Goal: Task Accomplishment & Management: Manage account settings

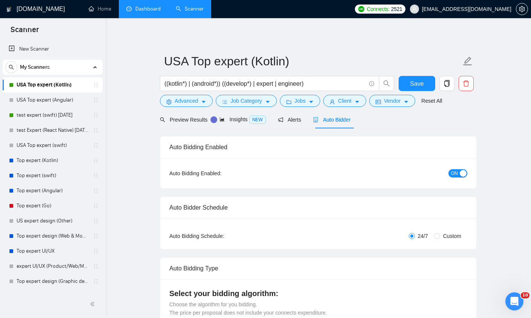
click at [142, 8] on link "Dashboard" at bounding box center [143, 9] width 34 height 6
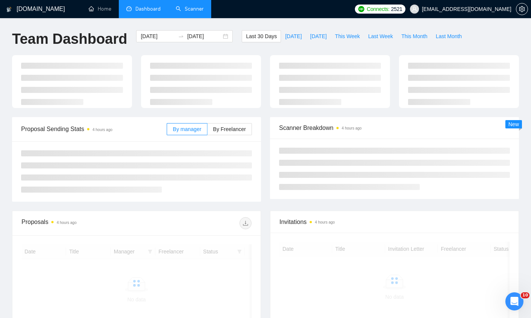
click at [176, 12] on link "Scanner" at bounding box center [190, 9] width 28 height 6
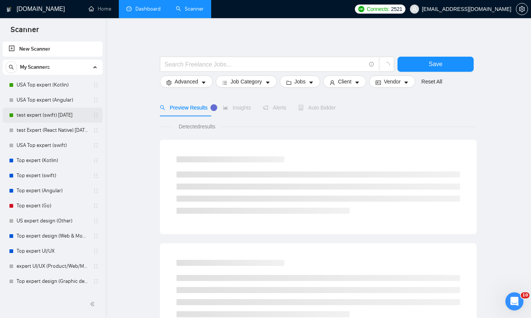
click at [22, 115] on link "test expert (swift) [DATE]" at bounding box center [53, 115] width 72 height 15
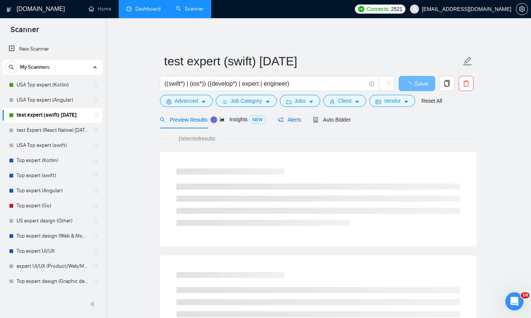
click at [289, 123] on span "Alerts" at bounding box center [289, 120] width 23 height 6
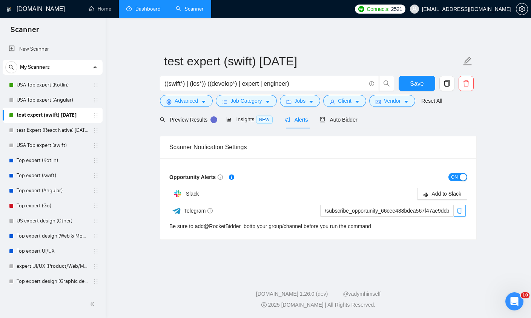
click at [463, 211] on span "copy" at bounding box center [459, 211] width 11 height 6
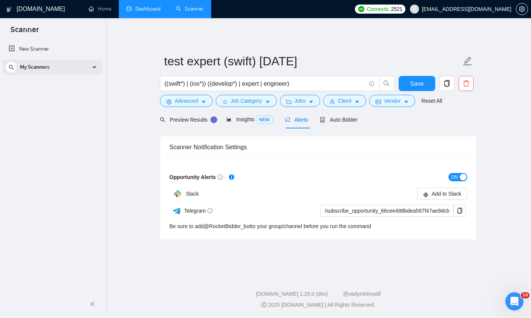
click at [68, 67] on div "My Scanners" at bounding box center [52, 67] width 95 height 15
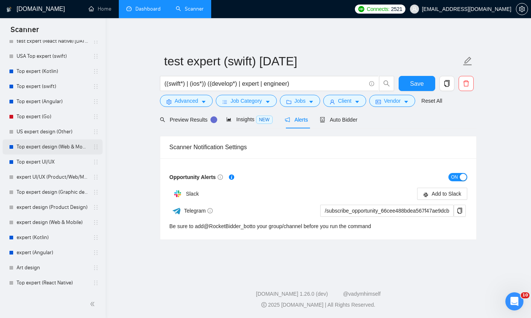
scroll to position [89, 0]
click at [35, 145] on link "Top expert design (Web & Mobile) 0% answers [DATE]" at bounding box center [53, 146] width 72 height 15
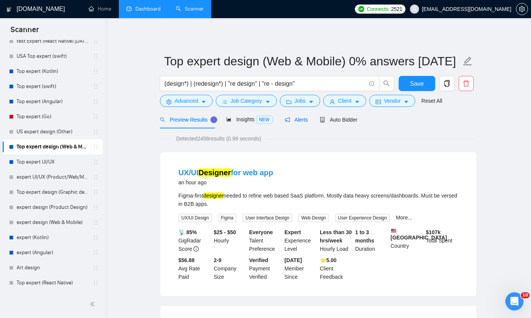
click at [300, 121] on span "Alerts" at bounding box center [296, 120] width 23 height 6
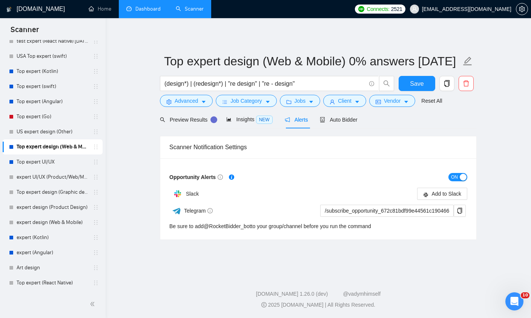
click at [458, 179] on button "ON" at bounding box center [458, 177] width 19 height 8
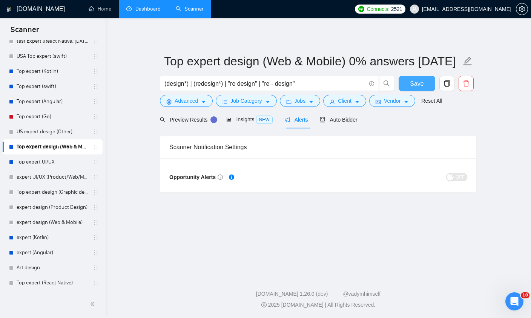
click at [410, 86] on button "Save" at bounding box center [417, 83] width 37 height 15
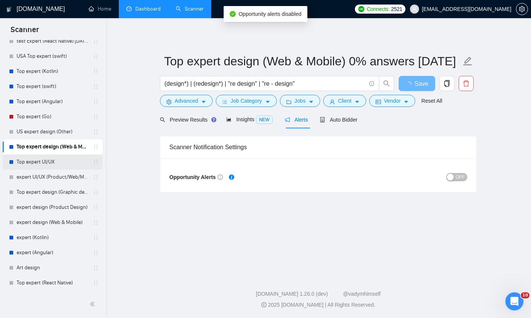
click at [37, 165] on link "Top expert UI/UX" at bounding box center [53, 161] width 72 height 15
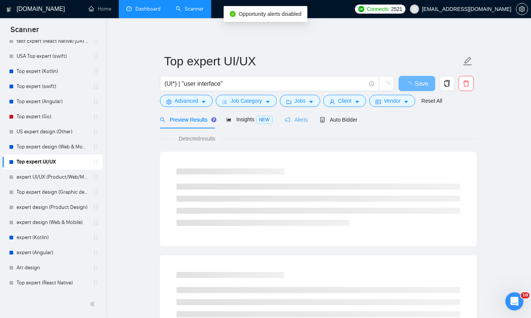
click at [304, 115] on div "Alerts" at bounding box center [296, 120] width 23 height 18
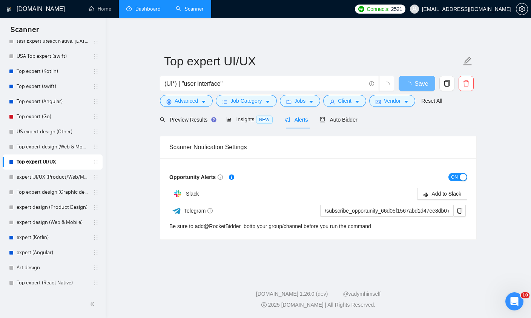
click at [455, 176] on span "ON" at bounding box center [454, 177] width 7 height 8
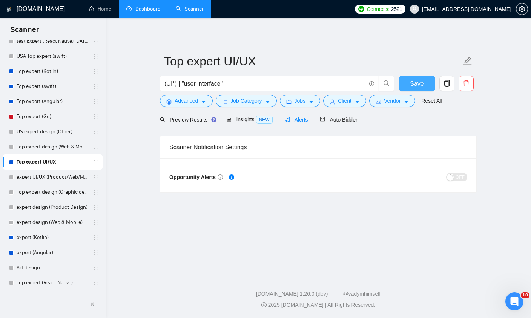
click at [417, 83] on span "Save" at bounding box center [417, 83] width 14 height 9
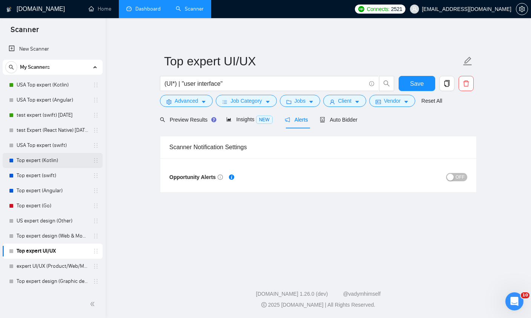
click at [38, 161] on link "Top expert (Kotlin)" at bounding box center [53, 160] width 72 height 15
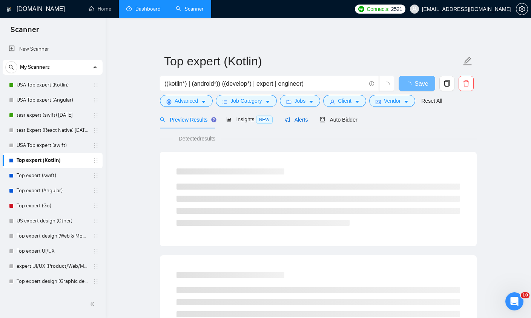
click at [295, 119] on span "Alerts" at bounding box center [296, 120] width 23 height 6
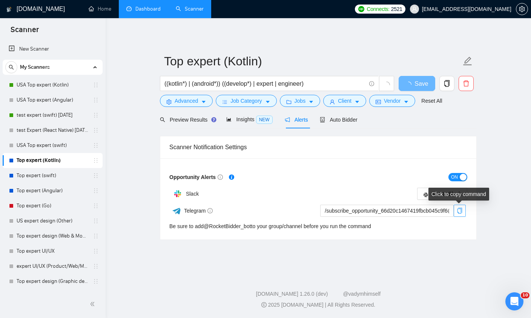
click at [460, 212] on icon "copy" at bounding box center [460, 211] width 6 height 6
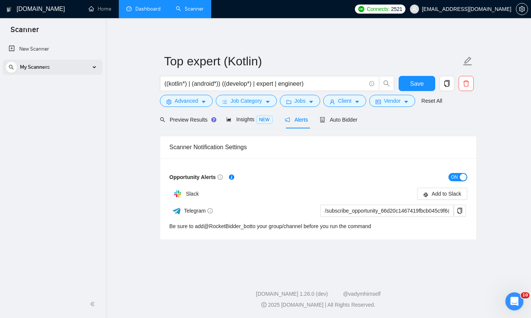
click at [51, 70] on div "My Scanners" at bounding box center [52, 67] width 95 height 15
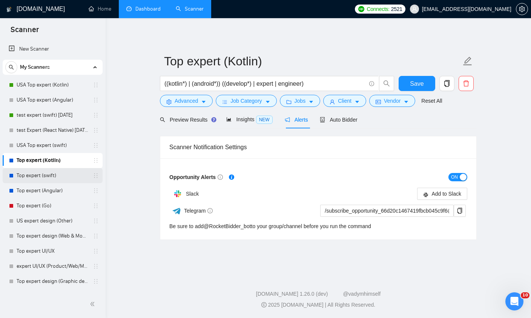
click at [38, 176] on link "Top expert (swift)" at bounding box center [53, 175] width 72 height 15
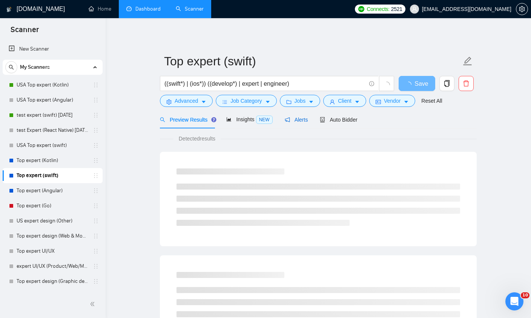
click at [290, 122] on icon "notification" at bounding box center [287, 119] width 5 height 5
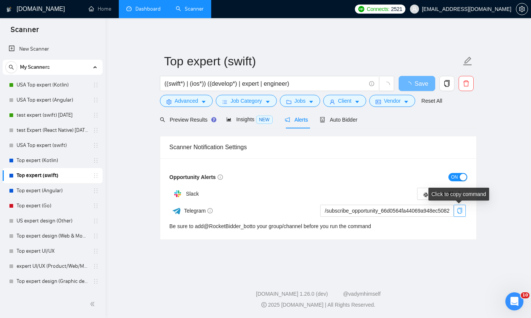
click at [455, 213] on span "copy" at bounding box center [459, 211] width 11 height 6
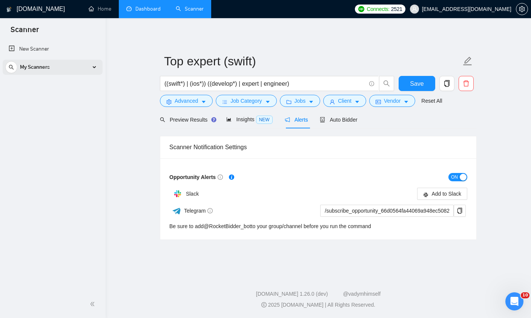
click at [88, 67] on div "My Scanners" at bounding box center [52, 67] width 95 height 15
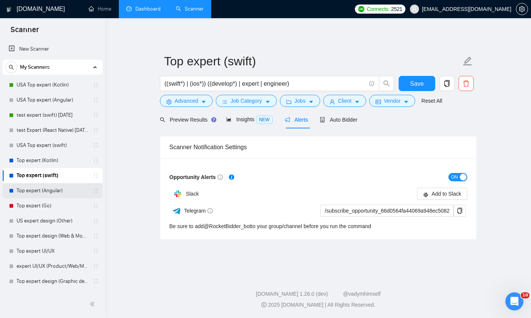
drag, startPoint x: 45, startPoint y: 192, endPoint x: 60, endPoint y: 188, distance: 15.4
click at [45, 192] on link "Top expert (Angular)" at bounding box center [53, 190] width 72 height 15
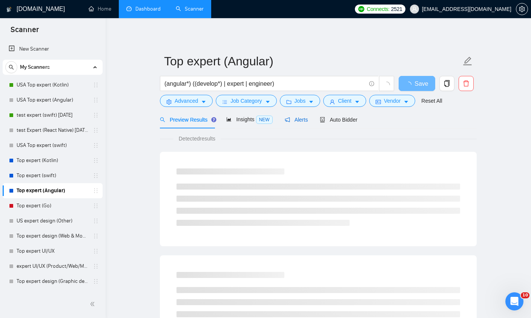
click at [306, 118] on span "Alerts" at bounding box center [296, 120] width 23 height 6
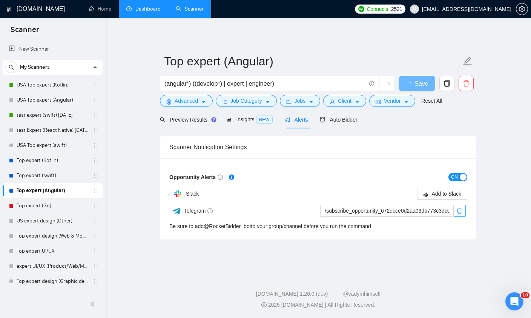
click at [457, 209] on icon "copy" at bounding box center [460, 211] width 6 height 6
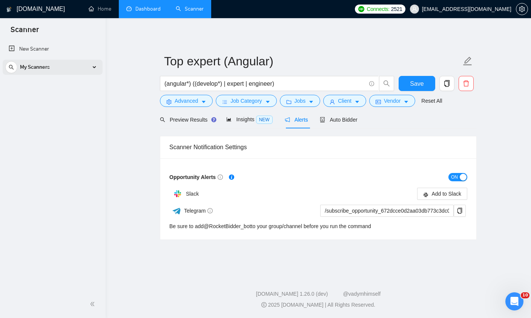
click at [95, 66] on icon at bounding box center [95, 67] width 0 height 4
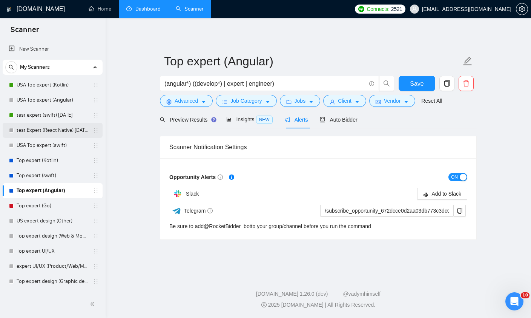
click at [64, 135] on link "test Expert (React Native) [DATE]" at bounding box center [53, 130] width 72 height 15
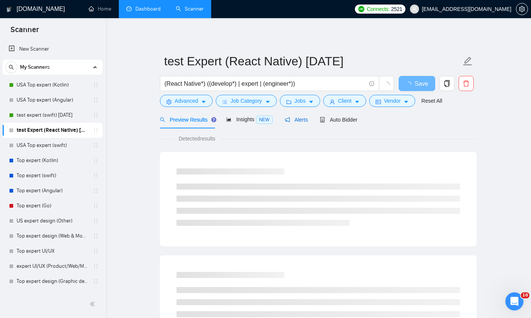
click at [304, 121] on span "Alerts" at bounding box center [296, 120] width 23 height 6
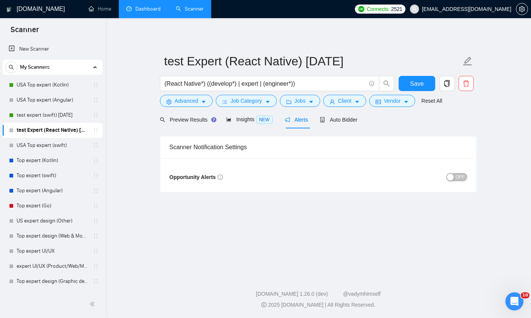
click at [457, 180] on span "OFF" at bounding box center [460, 177] width 9 height 8
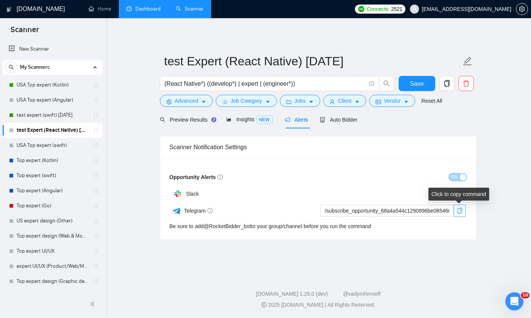
click at [458, 211] on icon "copy" at bounding box center [460, 211] width 6 height 6
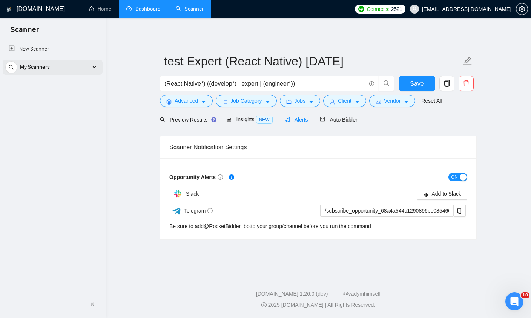
click at [55, 70] on div "My Scanners" at bounding box center [52, 67] width 95 height 15
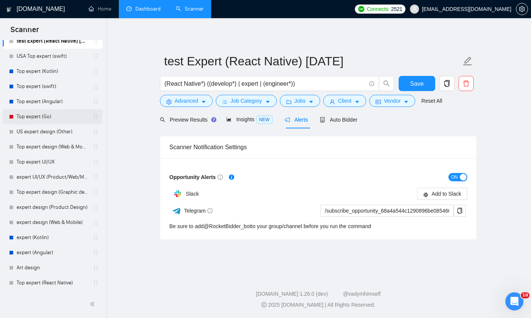
scroll to position [89, 0]
click at [39, 283] on link "Top expert (React Native)" at bounding box center [53, 282] width 72 height 15
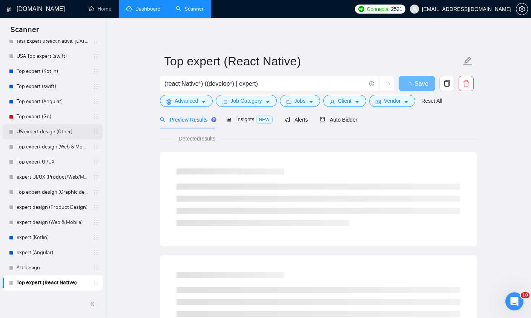
click at [57, 134] on link "US expert design (Other)" at bounding box center [53, 131] width 72 height 15
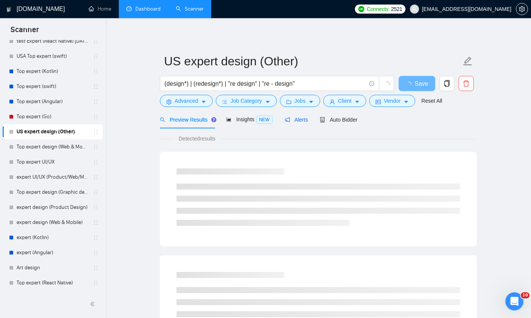
click at [302, 121] on span "Alerts" at bounding box center [296, 120] width 23 height 6
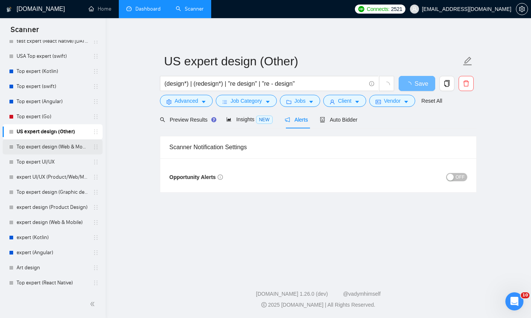
click at [32, 147] on link "Top expert design (Web & Mobile) 0% answers [DATE]" at bounding box center [53, 146] width 72 height 15
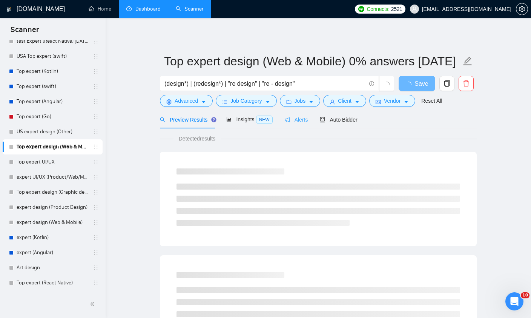
click at [297, 124] on div "Alerts" at bounding box center [296, 120] width 23 height 18
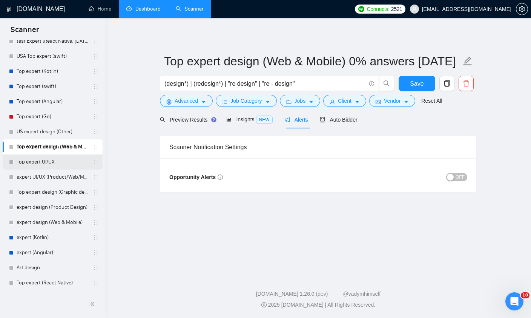
click at [40, 158] on link "Top expert UI/UX" at bounding box center [53, 161] width 72 height 15
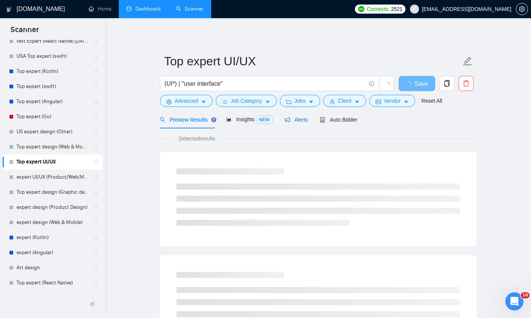
click at [304, 123] on span "Alerts" at bounding box center [296, 120] width 23 height 6
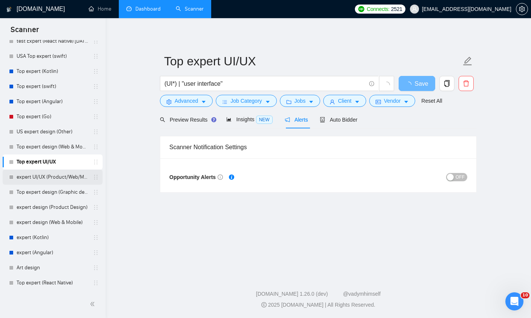
click at [45, 174] on link "expert UI/UX (Product/Web/Mobile)" at bounding box center [53, 176] width 72 height 15
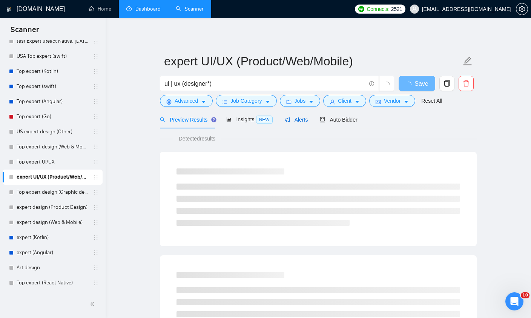
click at [297, 115] on div "Alerts" at bounding box center [296, 119] width 23 height 8
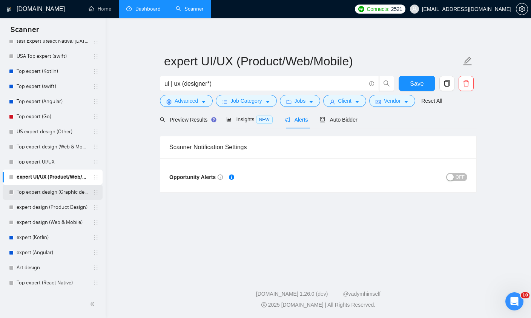
click at [44, 191] on link "Top expert design (Graphic design)" at bounding box center [53, 191] width 72 height 15
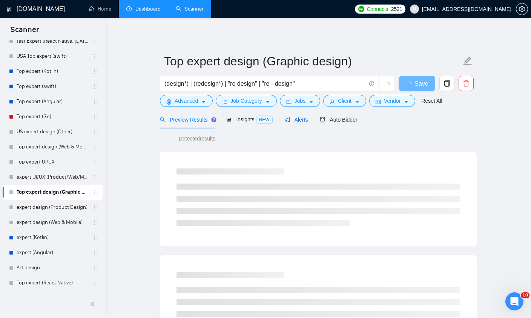
click at [295, 120] on span "Alerts" at bounding box center [296, 120] width 23 height 6
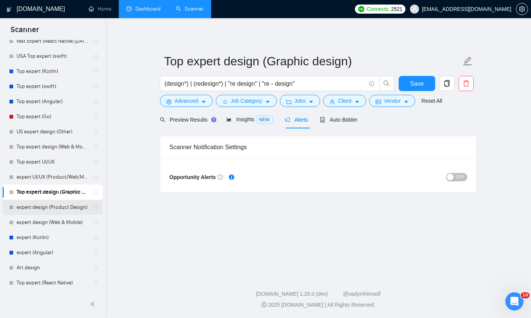
click at [41, 212] on link "expert design (Product Design)" at bounding box center [53, 207] width 72 height 15
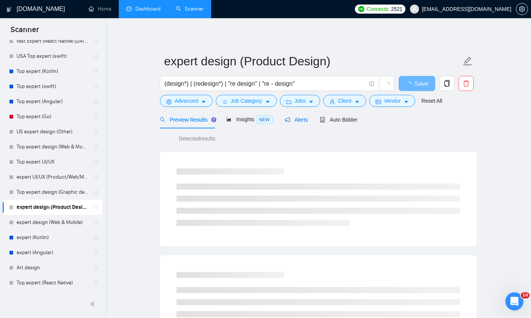
click at [298, 121] on span "Alerts" at bounding box center [296, 120] width 23 height 6
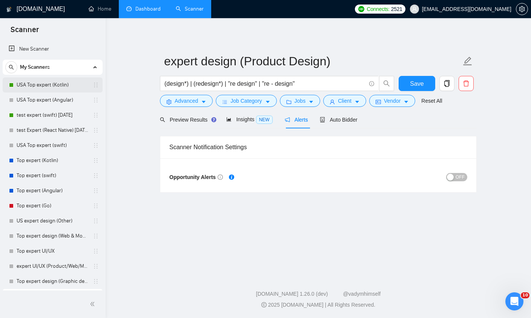
click at [39, 83] on link "USA Top expert (Kotlin)" at bounding box center [53, 84] width 72 height 15
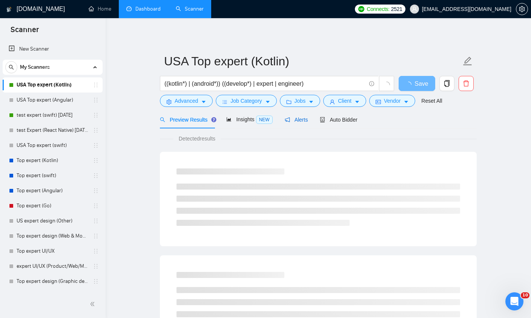
click at [307, 121] on span "Alerts" at bounding box center [296, 120] width 23 height 6
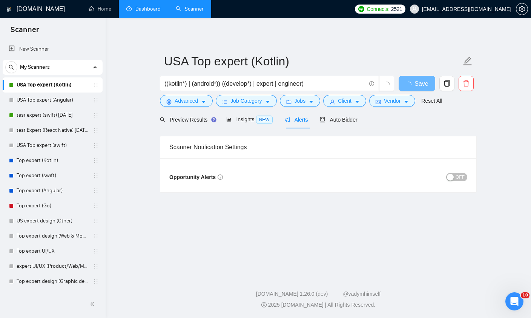
click at [462, 178] on span "OFF" at bounding box center [460, 177] width 9 height 8
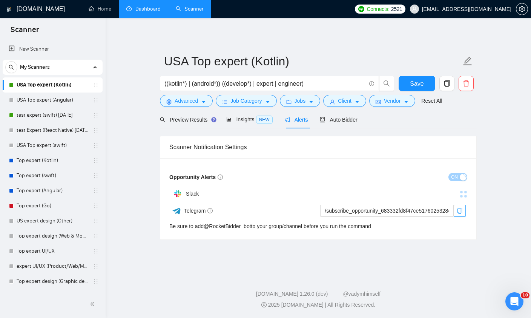
click at [457, 213] on span "copy" at bounding box center [459, 211] width 11 height 6
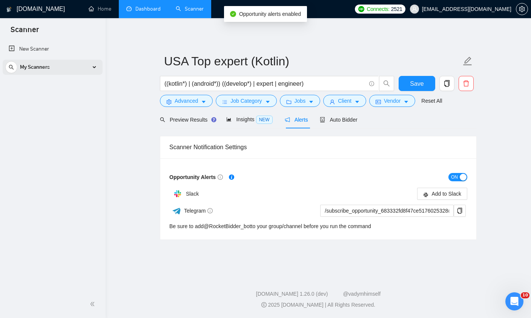
click at [38, 68] on span "My Scanners" at bounding box center [35, 67] width 30 height 15
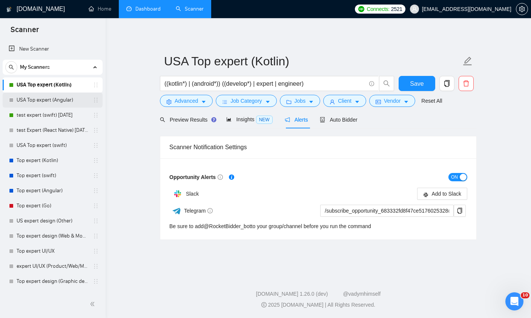
click at [38, 104] on link "USA Top expert (Angular)" at bounding box center [53, 99] width 72 height 15
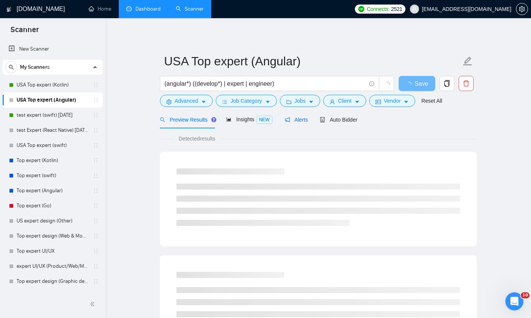
click at [287, 120] on icon "notification" at bounding box center [287, 119] width 5 height 5
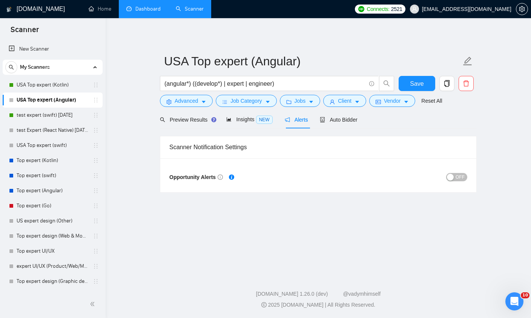
click at [452, 176] on div "button" at bounding box center [450, 177] width 7 height 7
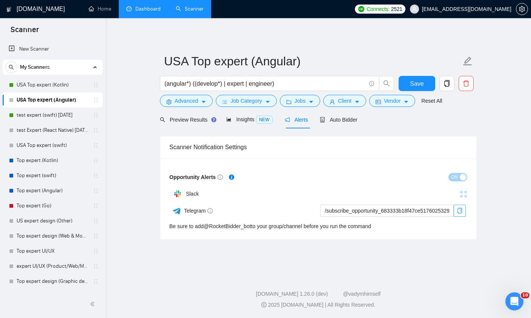
click at [460, 211] on icon "copy" at bounding box center [460, 211] width 6 height 6
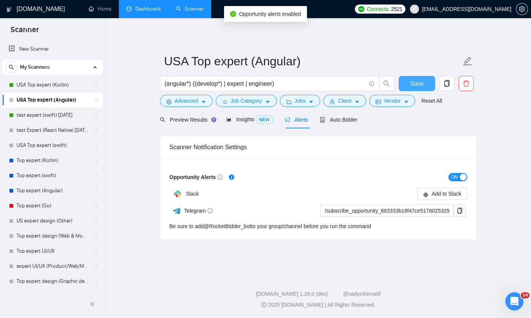
click at [415, 86] on span "Save" at bounding box center [417, 83] width 14 height 9
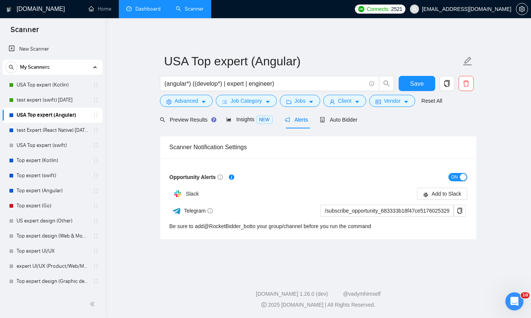
click at [129, 128] on main "USA Top expert (Angular) (angular*) ((develop*) | expert | engineer) Save Advan…" at bounding box center [318, 144] width 401 height 229
click at [132, 144] on main "USA Top expert (Angular) (angular*) ((develop*) | expert | engineer) Save Advan…" at bounding box center [318, 144] width 401 height 229
click at [119, 177] on main "USA Top expert (Angular) (angular*) ((develop*) | expert | engineer) Save Advan…" at bounding box center [318, 144] width 401 height 229
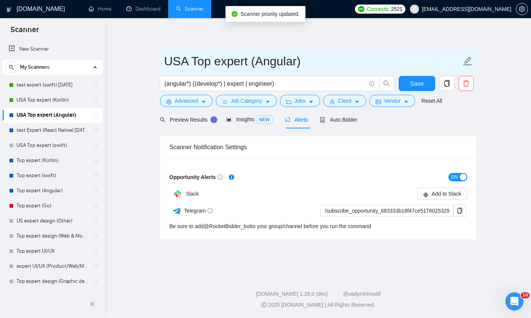
click at [306, 51] on span "USA Top expert (Angular)" at bounding box center [318, 61] width 317 height 24
